Goal: Transaction & Acquisition: Purchase product/service

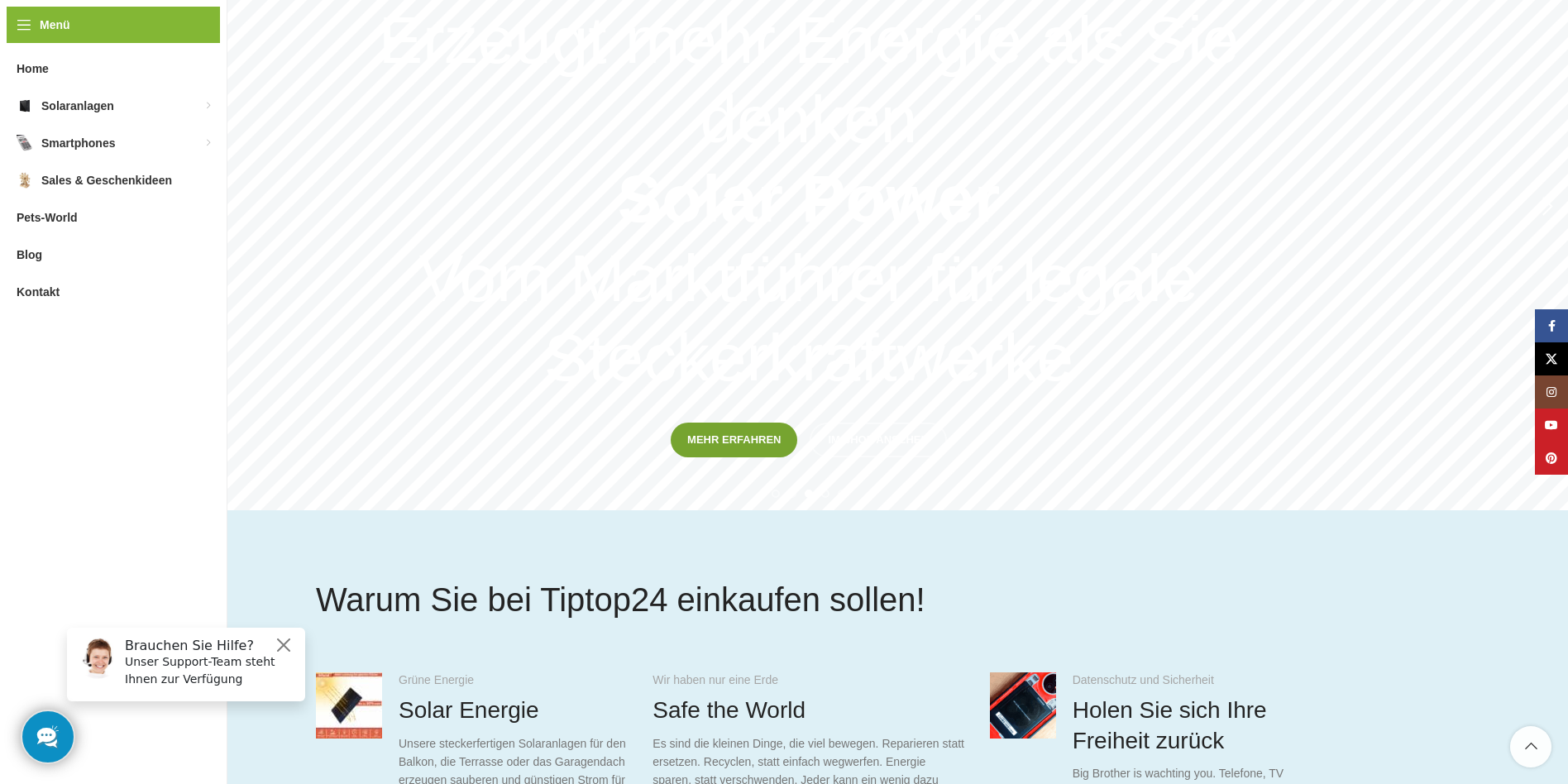
scroll to position [298, 0]
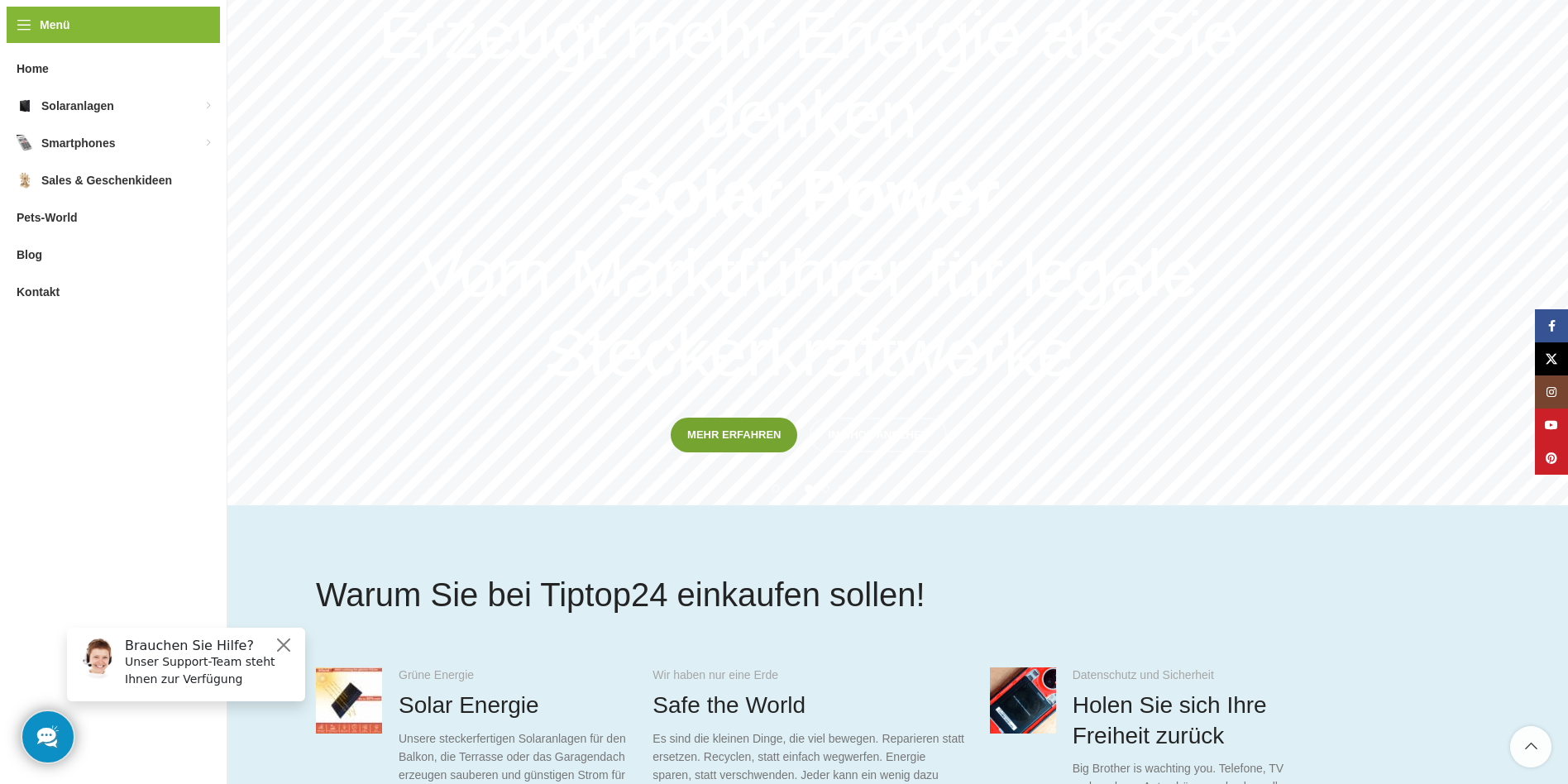
click at [741, 439] on span "Mehr erfahren" at bounding box center [734, 435] width 93 height 13
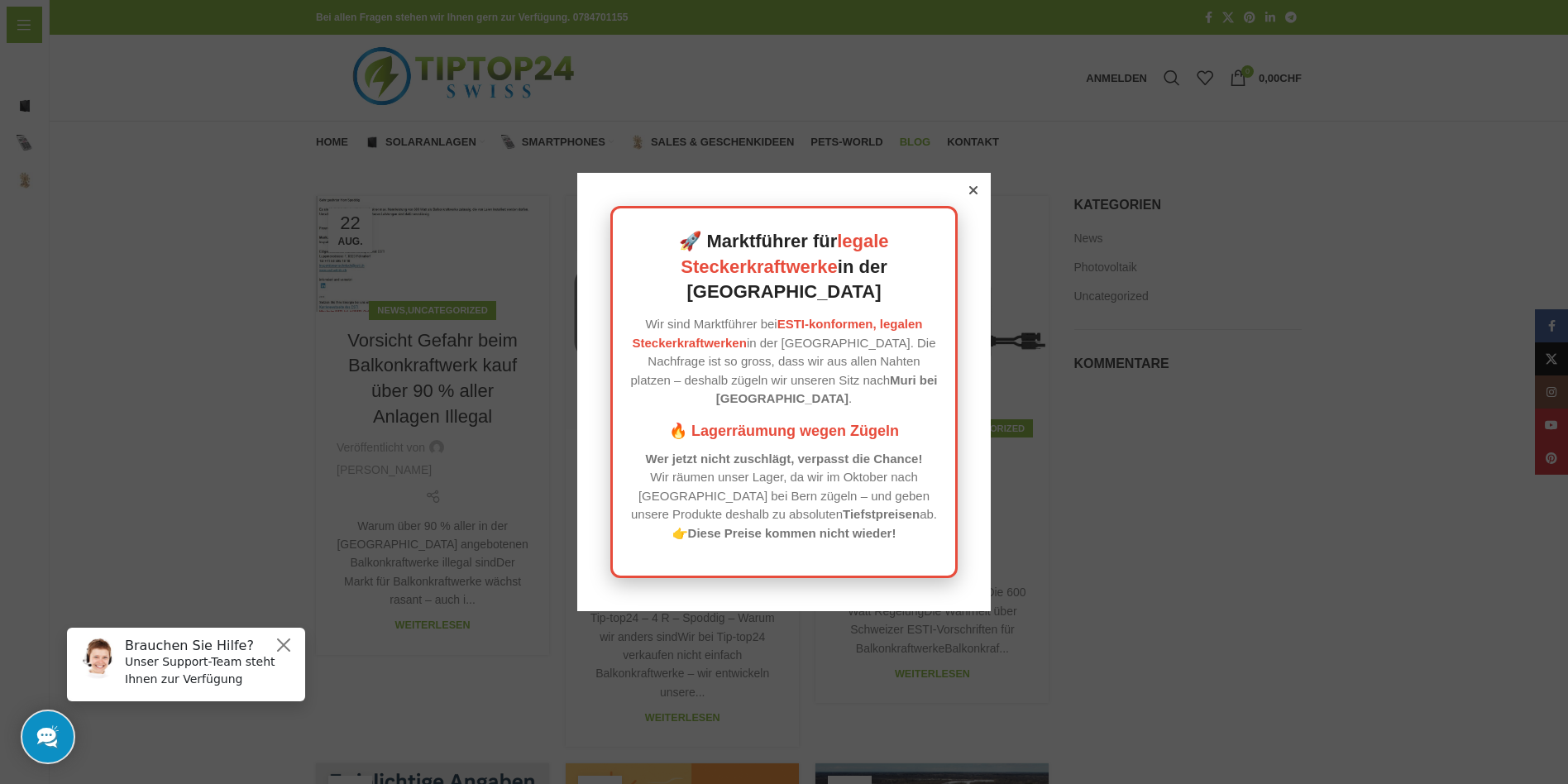
click at [974, 194] on icon at bounding box center [973, 190] width 8 height 8
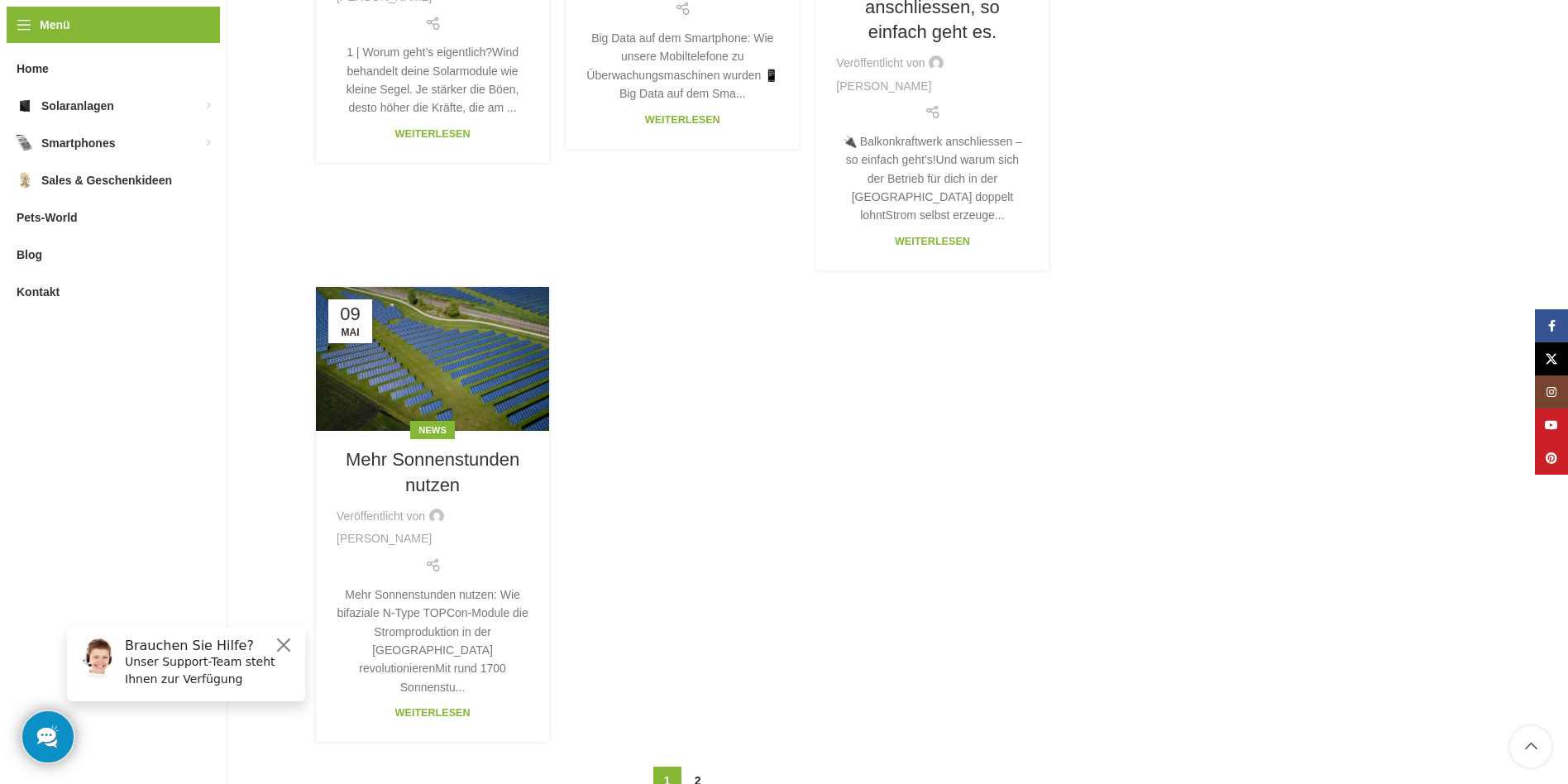
scroll to position [1641, 0]
click at [286, 649] on button "Close" at bounding box center [284, 645] width 20 height 20
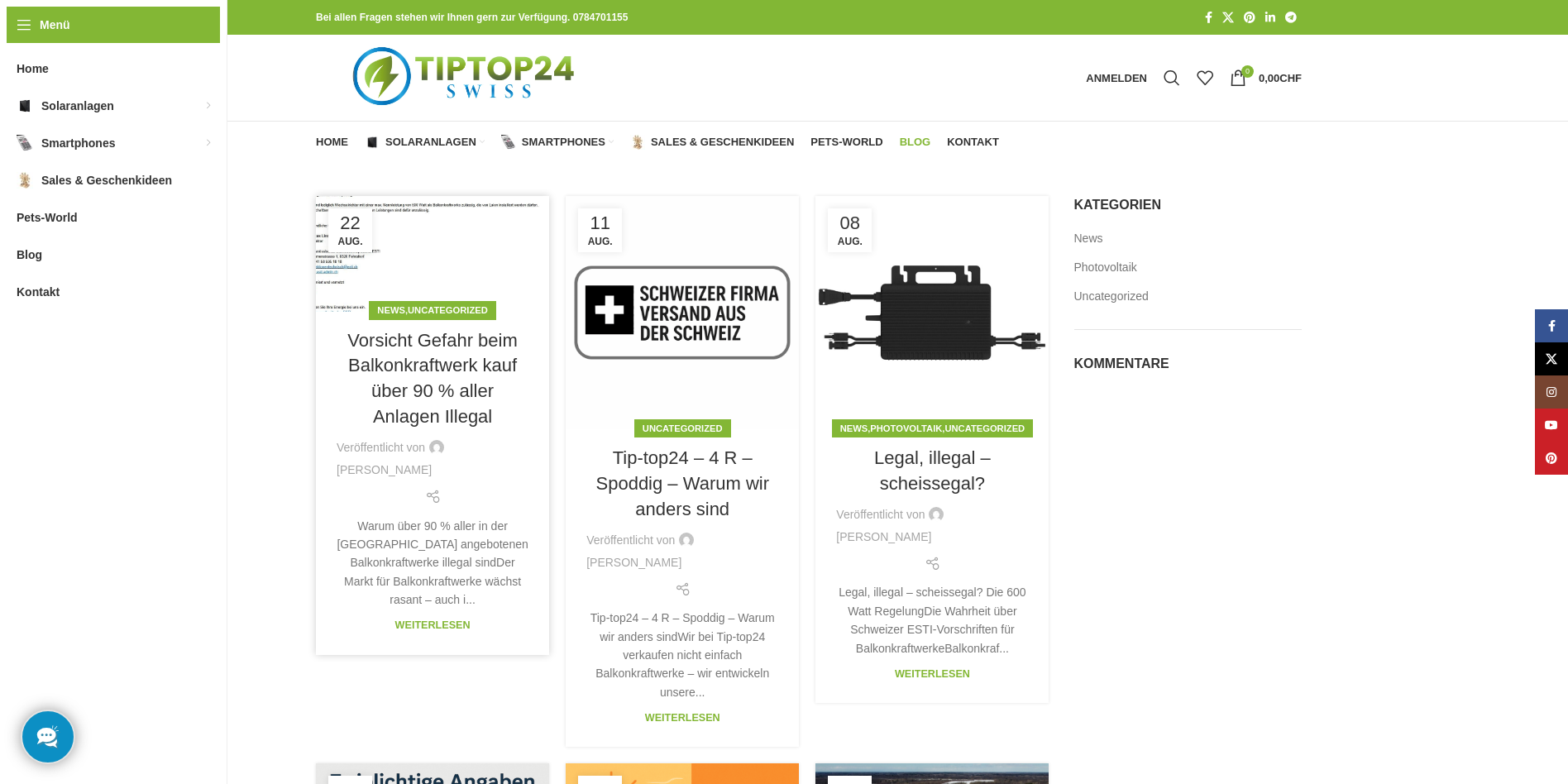
scroll to position [0, 0]
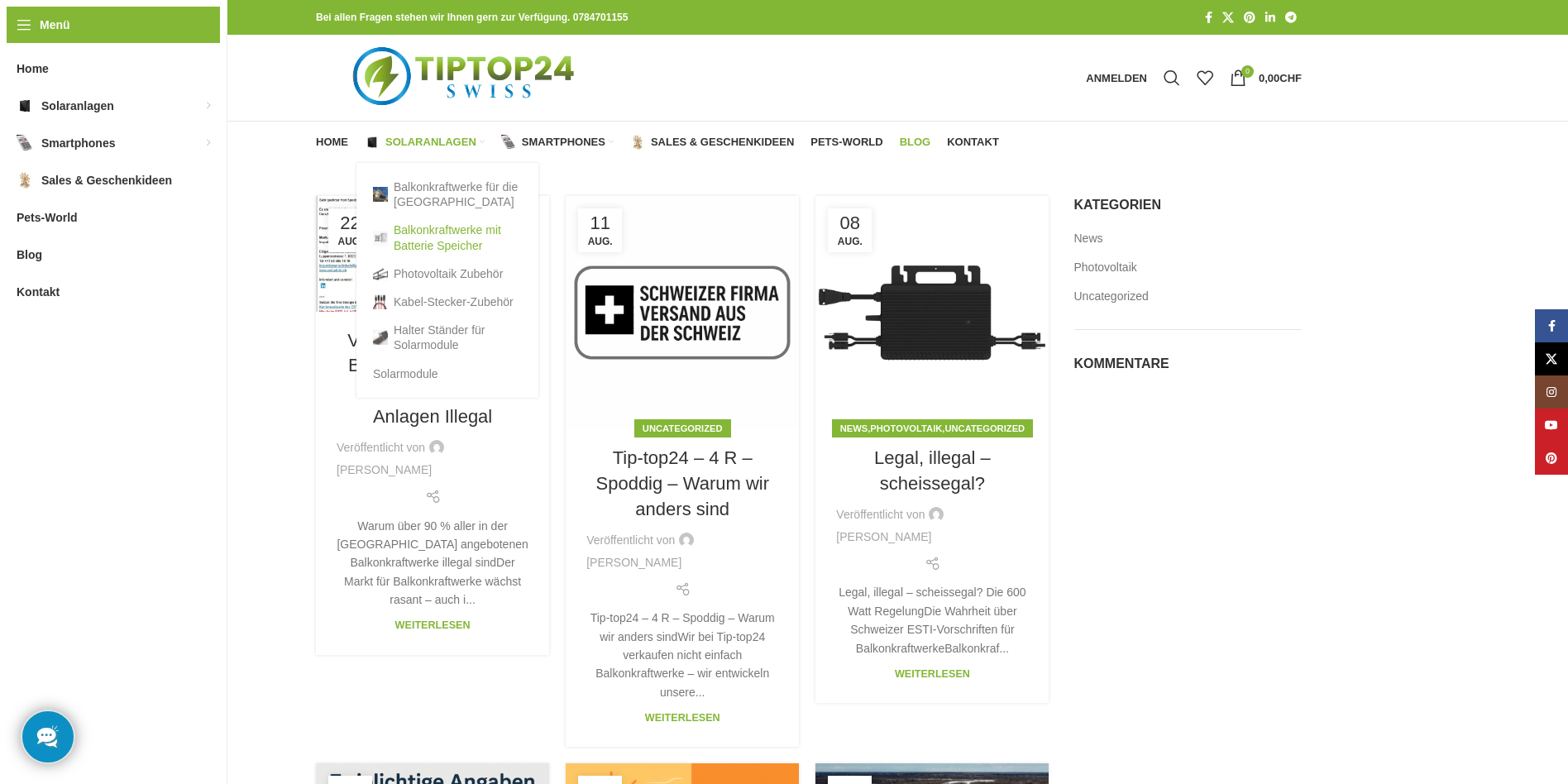
click at [430, 231] on link "Balkonkraftwerke mit Batterie Speicher" at bounding box center [447, 237] width 149 height 43
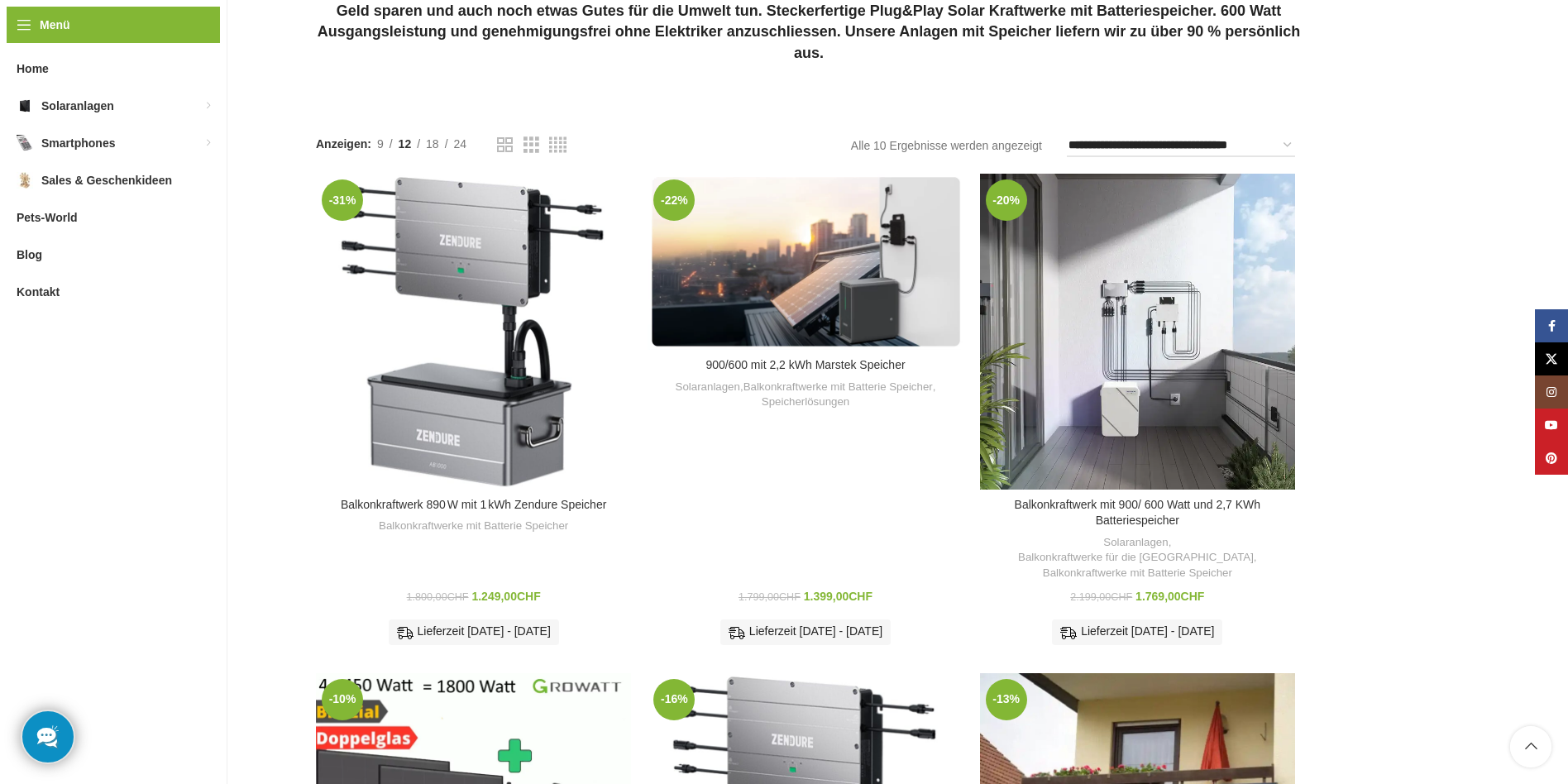
scroll to position [243, 0]
click at [461, 143] on span "24" at bounding box center [461, 144] width 13 height 13
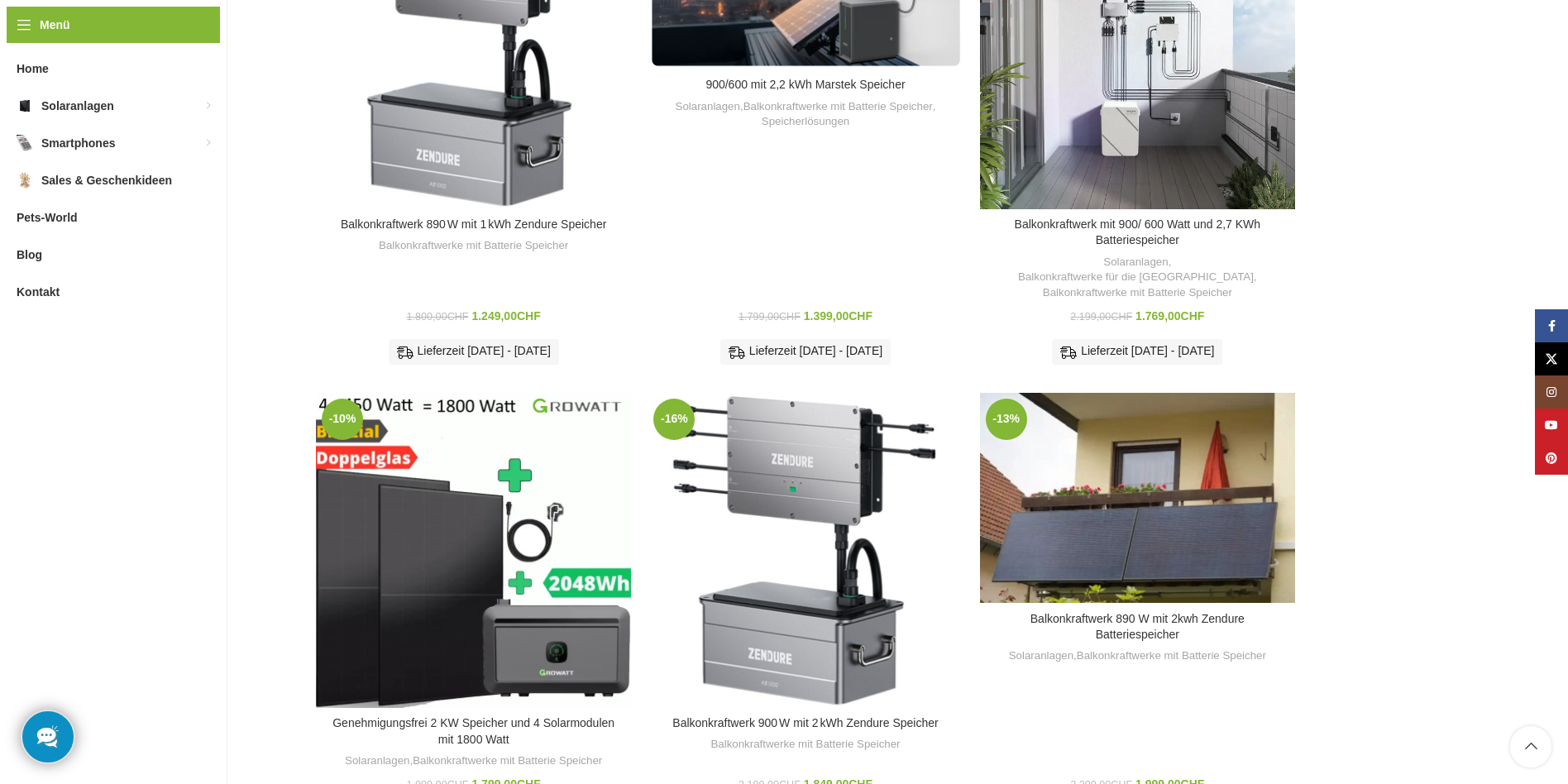
scroll to position [525, 0]
